Goal: Communication & Community: Answer question/provide support

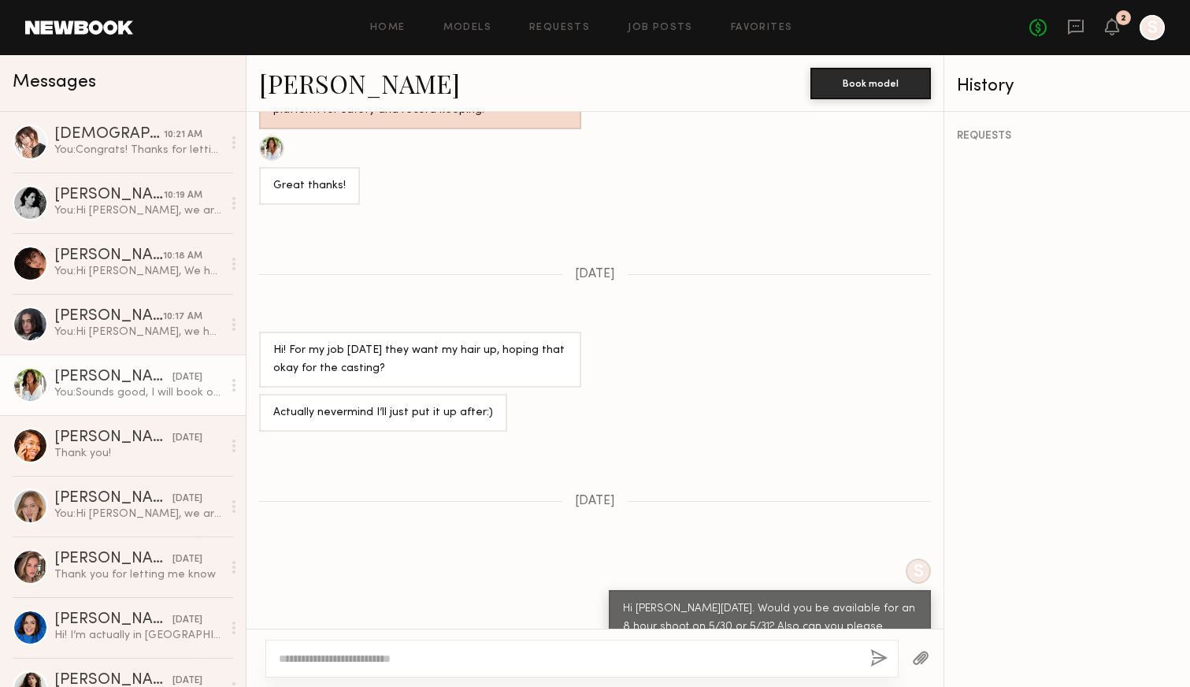
scroll to position [1705, 0]
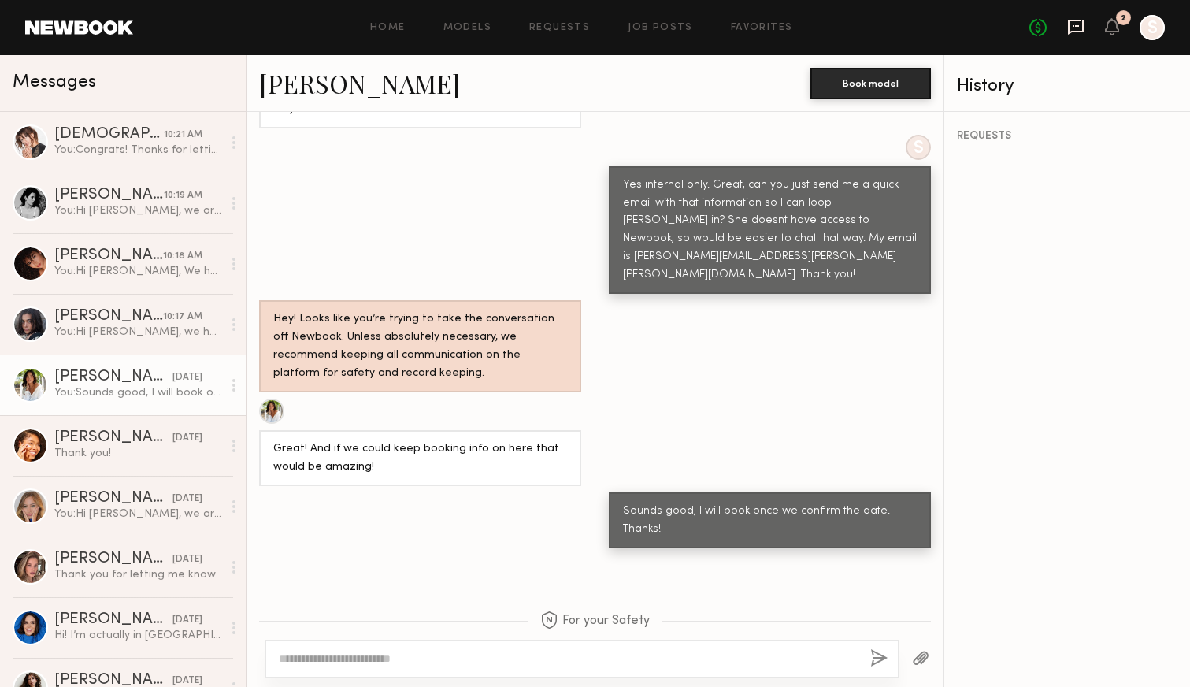
click at [1082, 25] on icon at bounding box center [1076, 27] width 16 height 15
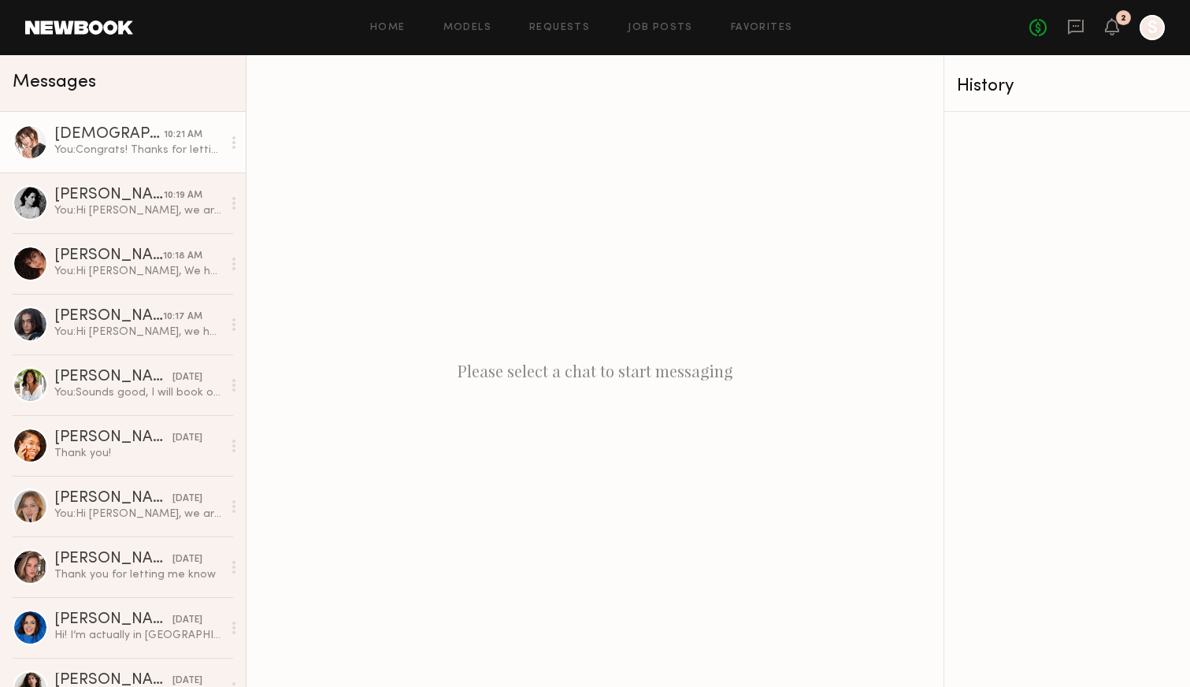
click at [132, 146] on div "You: Congrats! Thanks for letting us know." at bounding box center [138, 150] width 168 height 15
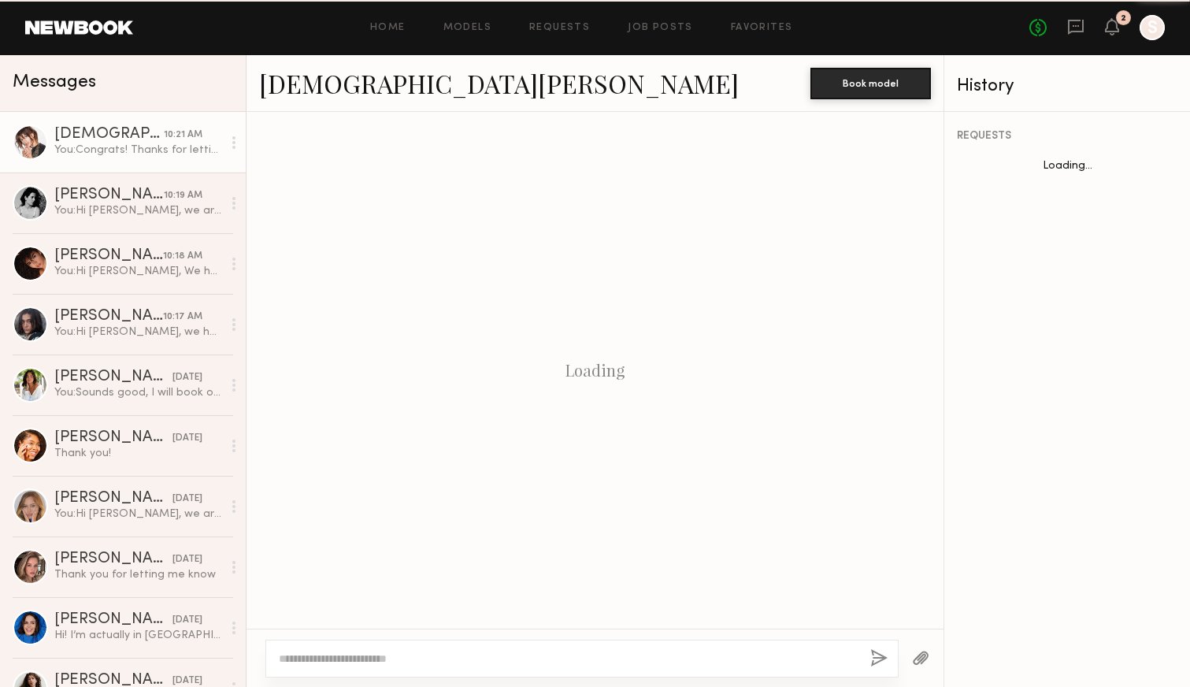
scroll to position [310, 0]
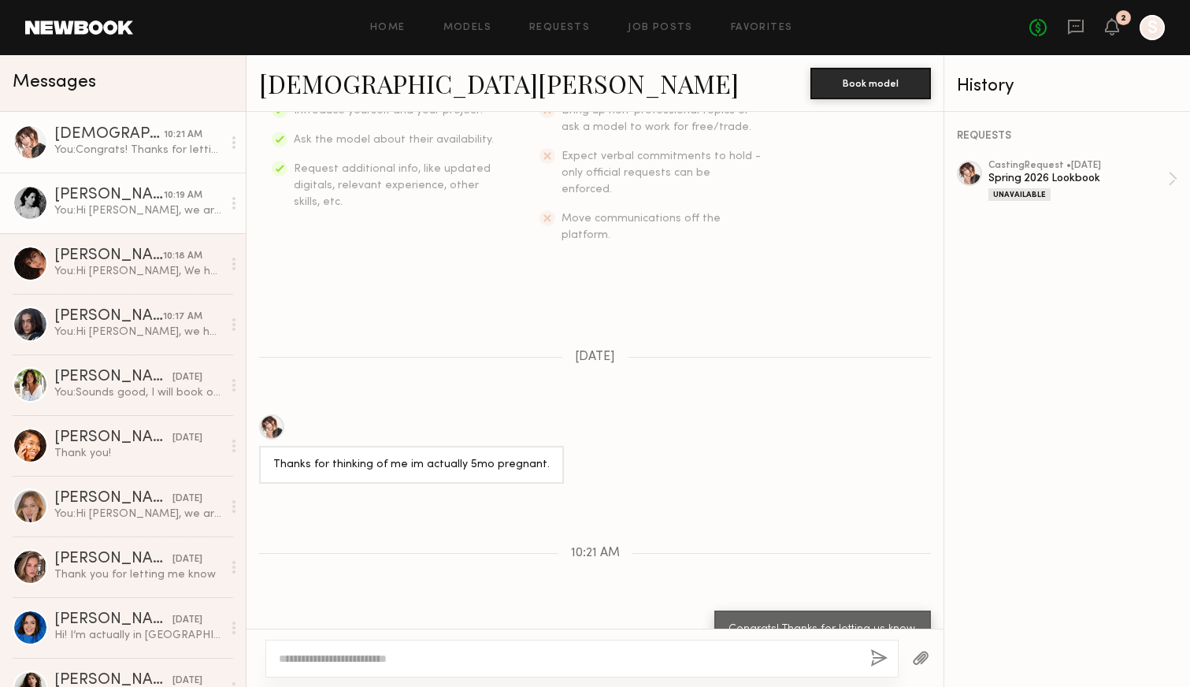
click at [138, 175] on link "[PERSON_NAME] 10:19 AM You: Hi [PERSON_NAME], we are having a casting [DATE] an…" at bounding box center [123, 203] width 246 height 61
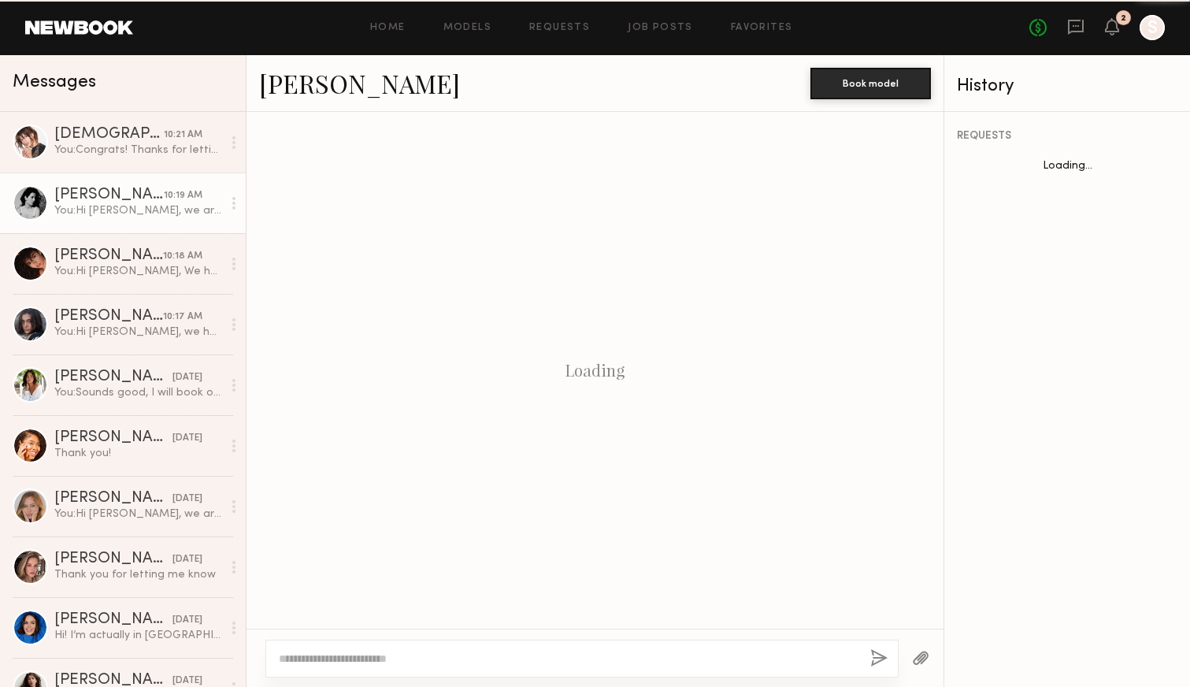
scroll to position [182, 0]
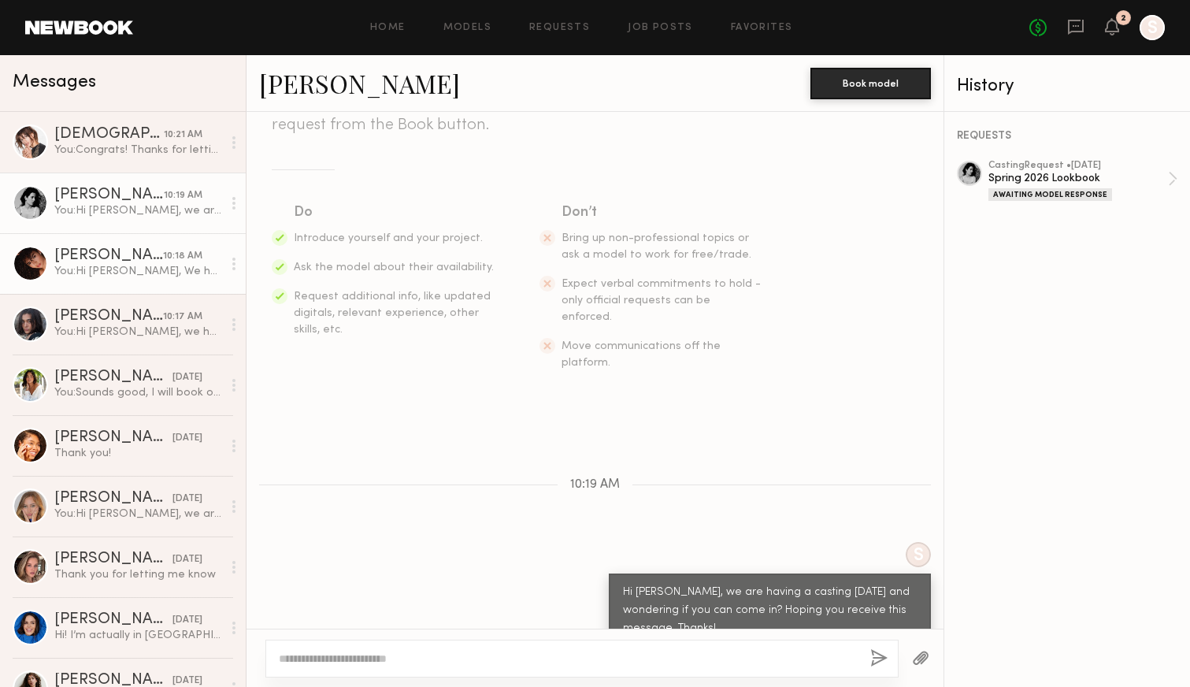
click at [135, 272] on div "You: Hi [PERSON_NAME], We have a casting [DATE] and wondering if you would be a…" at bounding box center [138, 271] width 168 height 15
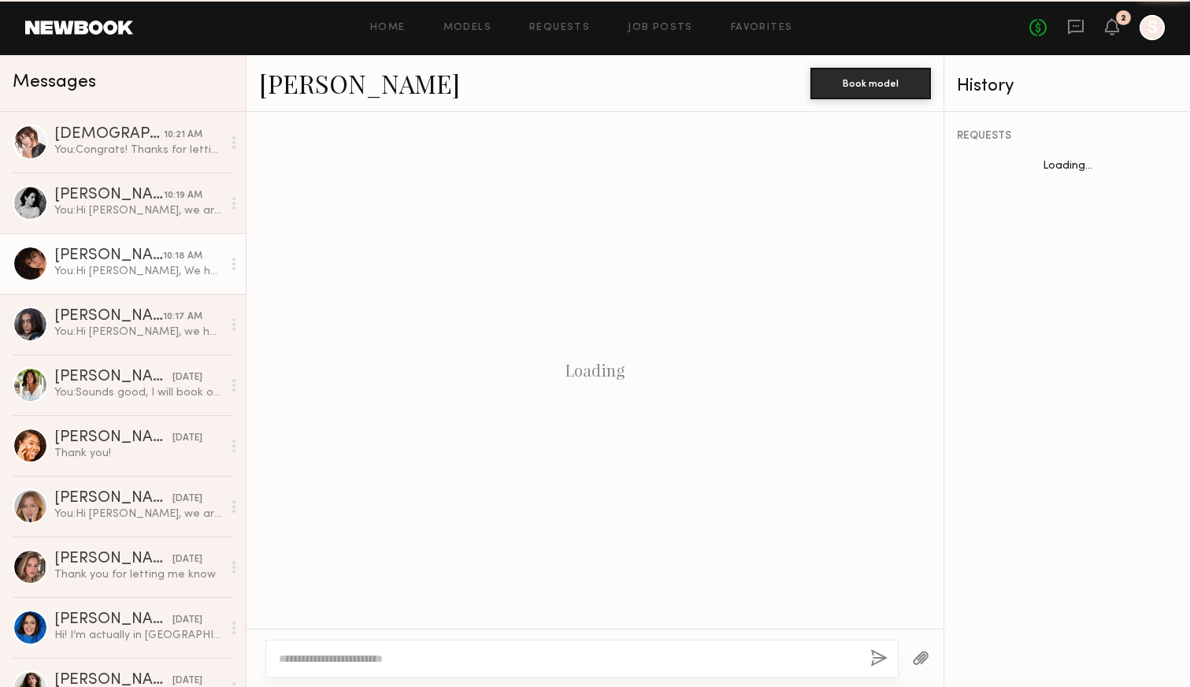
scroll to position [182, 0]
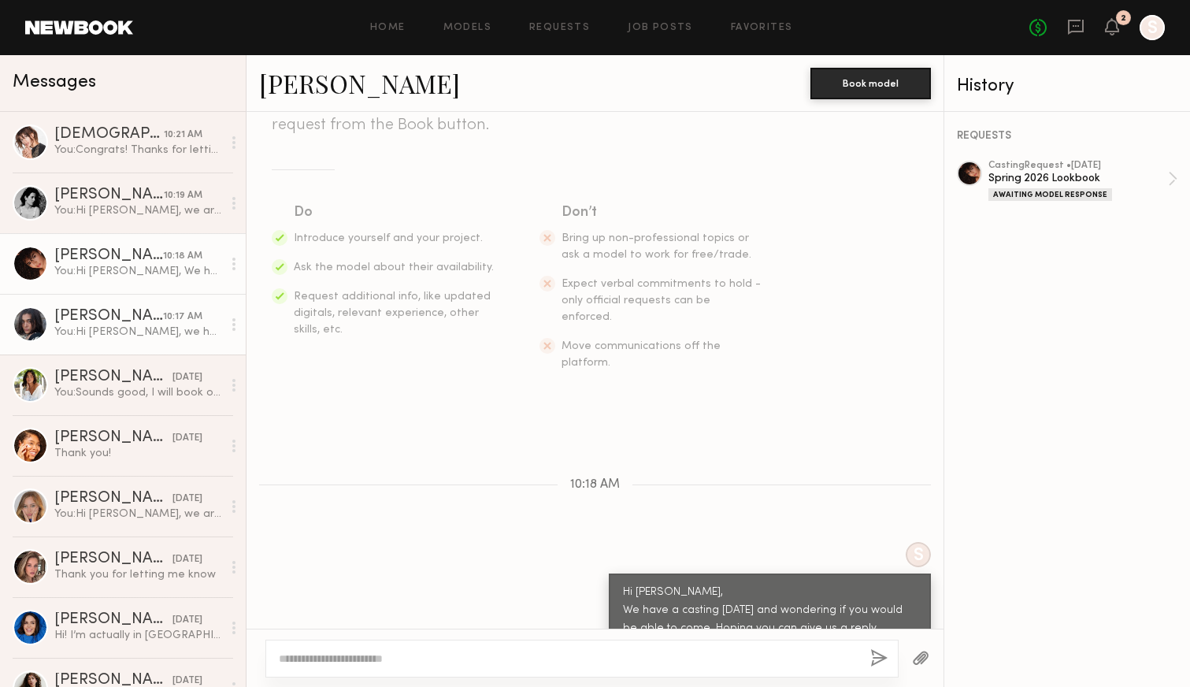
click at [141, 312] on div "[PERSON_NAME]" at bounding box center [108, 317] width 109 height 16
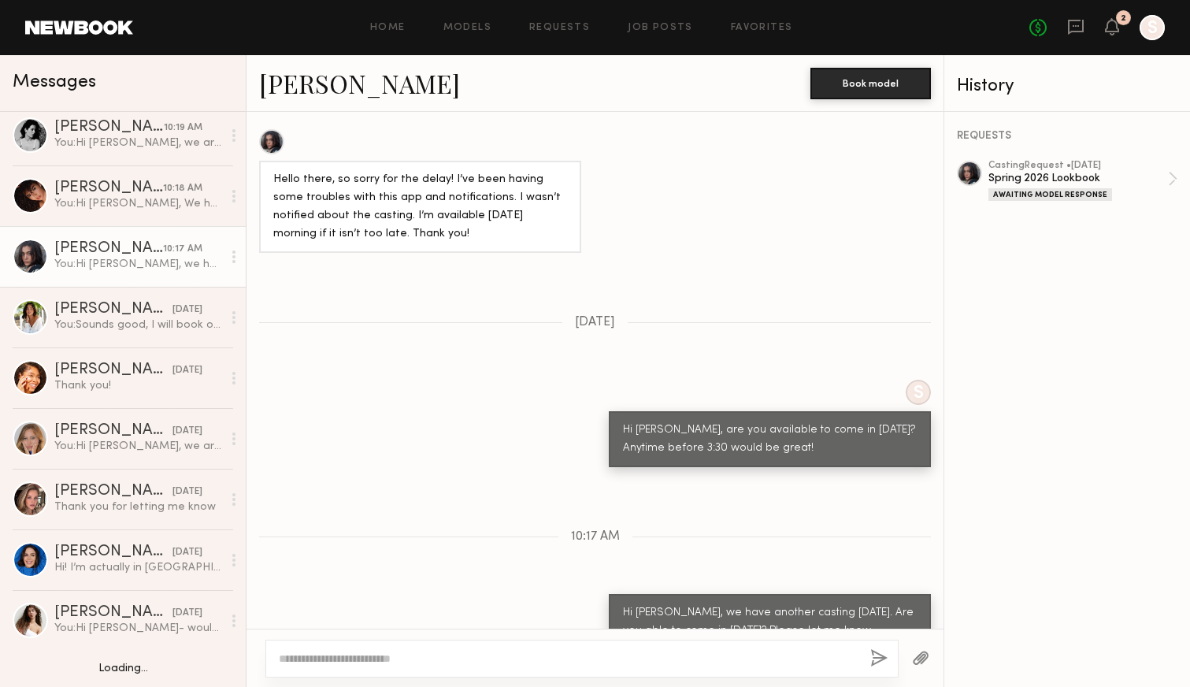
scroll to position [69, 0]
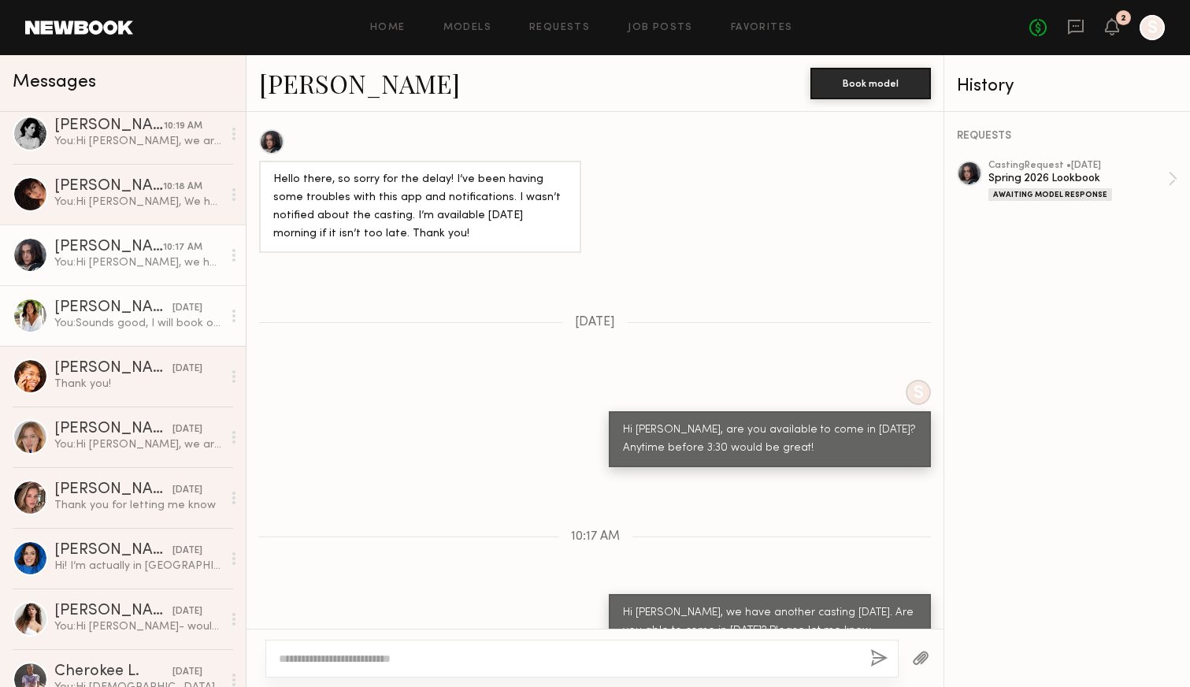
click at [180, 311] on div "[DATE]" at bounding box center [188, 308] width 30 height 15
